Goal: Task Accomplishment & Management: Manage account settings

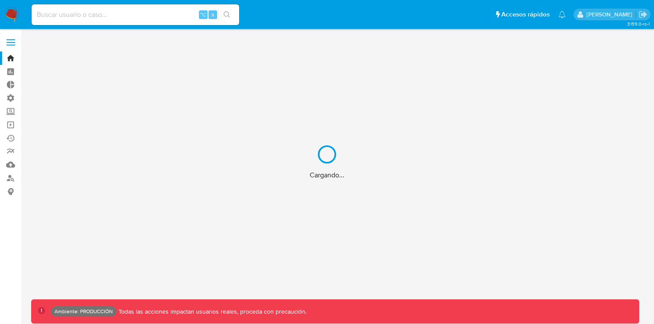
click at [14, 40] on div "Cargando..." at bounding box center [327, 162] width 654 height 324
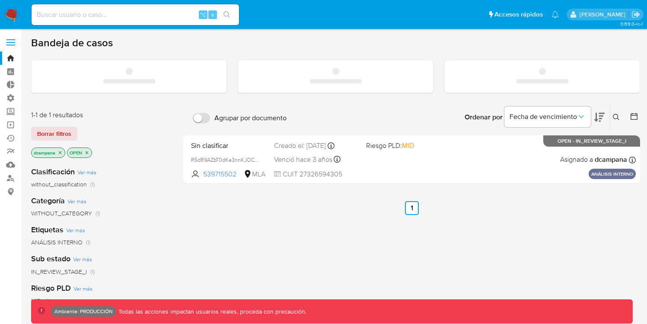
click at [13, 45] on span at bounding box center [10, 45] width 9 height 1
click at [0, 0] on input "checkbox" at bounding box center [0, 0] width 0 height 0
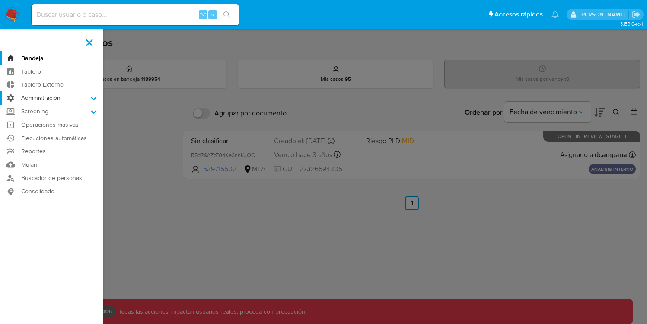
click at [53, 98] on label "Administración" at bounding box center [51, 97] width 103 height 13
click at [0, 0] on input "Administración" at bounding box center [0, 0] width 0 height 0
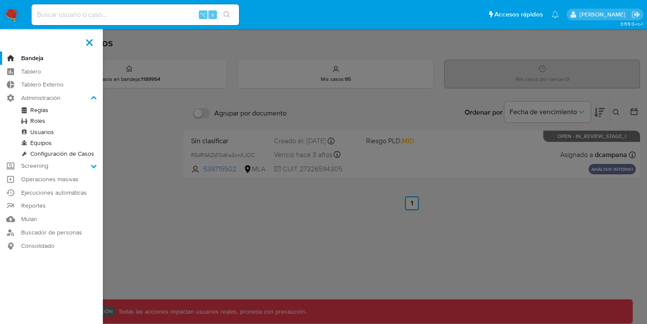
click at [36, 128] on link "Usuarios" at bounding box center [51, 132] width 103 height 11
click at [36, 132] on link "Usuarios" at bounding box center [51, 132] width 103 height 11
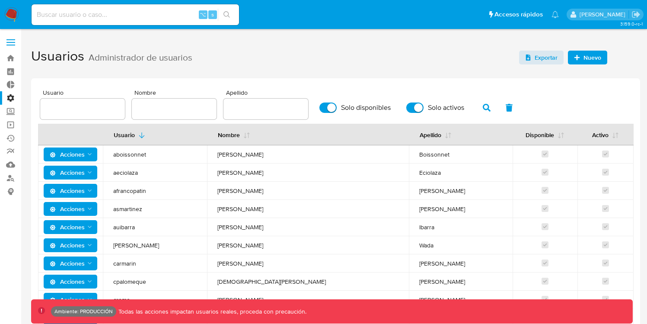
click at [94, 112] on input "text" at bounding box center [82, 108] width 85 height 11
paste input "vinisilva"
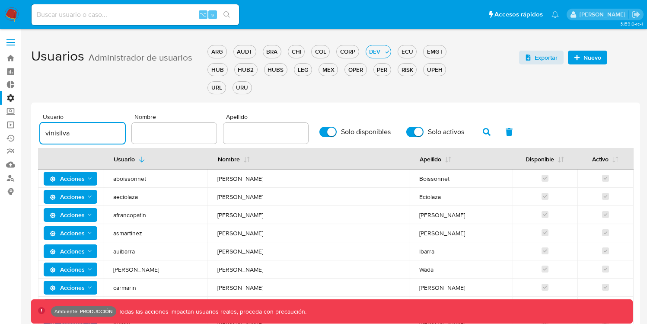
type input "vinisilva"
click at [483, 114] on div "Usuario vinisilva Nombre Apellido Solo disponibles Solo activos" at bounding box center [335, 129] width 591 height 30
click at [483, 125] on span "button" at bounding box center [487, 132] width 8 height 15
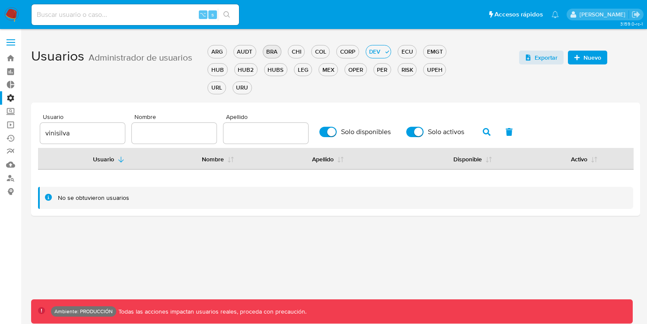
click at [281, 51] on button "BRA" at bounding box center [272, 51] width 19 height 13
click at [320, 130] on input "Solo disponibles" at bounding box center [328, 132] width 17 height 10
checkbox input "false"
click at [416, 134] on input "Solo activos" at bounding box center [415, 132] width 17 height 10
checkbox input "false"
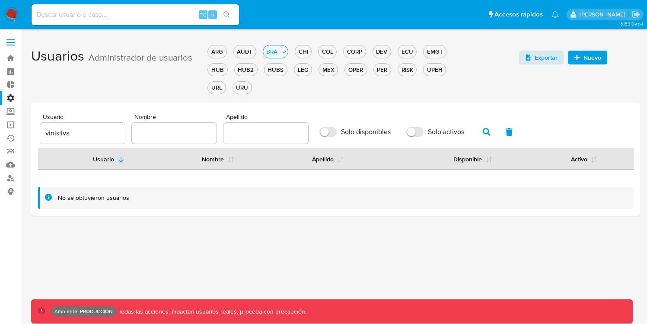
click at [486, 132] on icon "button" at bounding box center [487, 132] width 8 height 8
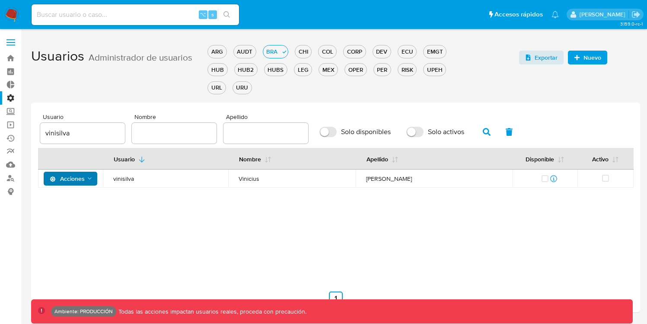
click at [80, 176] on span "Acciones" at bounding box center [67, 179] width 35 height 14
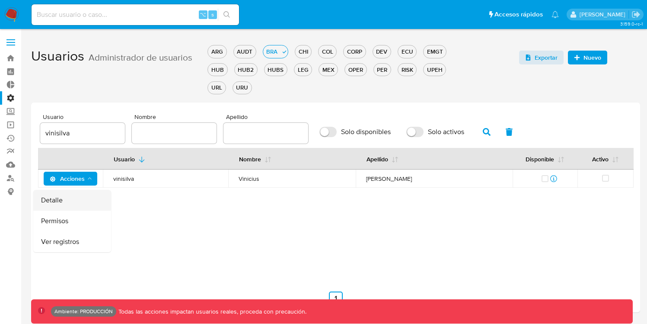
click at [74, 191] on button "Detalle" at bounding box center [72, 200] width 78 height 21
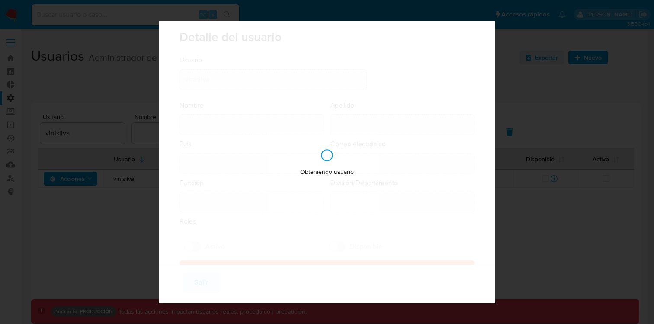
type input "Vinicius"
type input "[PERSON_NAME]"
type input "[GEOGRAPHIC_DATA]"
type input "[EMAIL_ADDRESS][DOMAIN_NAME]"
type input "Representante Senior (80001646)"
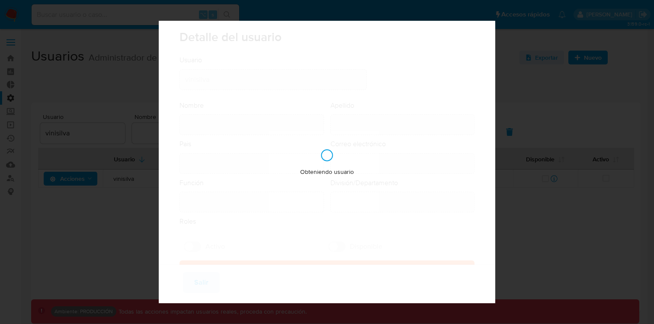
type input "Fraud Prevention Buyer"
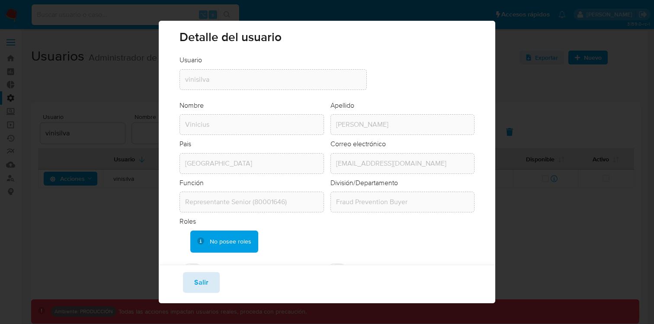
click at [196, 284] on span "Salir" at bounding box center [201, 282] width 14 height 19
checkbox input "true"
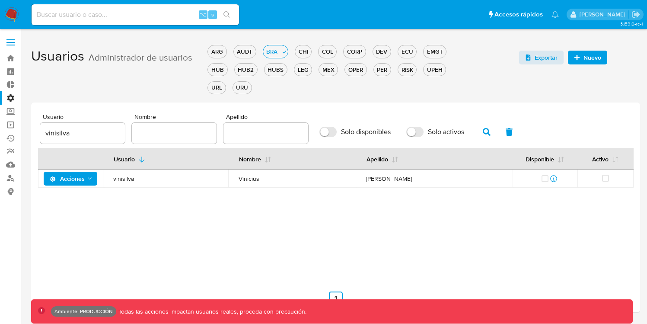
click at [81, 176] on span "Acciones" at bounding box center [67, 179] width 35 height 14
click at [143, 204] on div "Usuario Nombre Apellido Disponible Activo Acciones vinisilva [PERSON_NAME] [PER…" at bounding box center [335, 213] width 595 height 130
click at [81, 179] on span "Acciones" at bounding box center [67, 179] width 35 height 14
click at [93, 233] on button "Ver registros" at bounding box center [72, 241] width 78 height 21
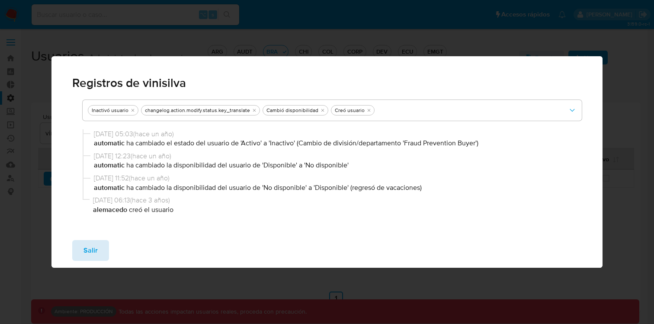
click at [94, 246] on span "Salir" at bounding box center [90, 250] width 14 height 19
